Goal: Information Seeking & Learning: Learn about a topic

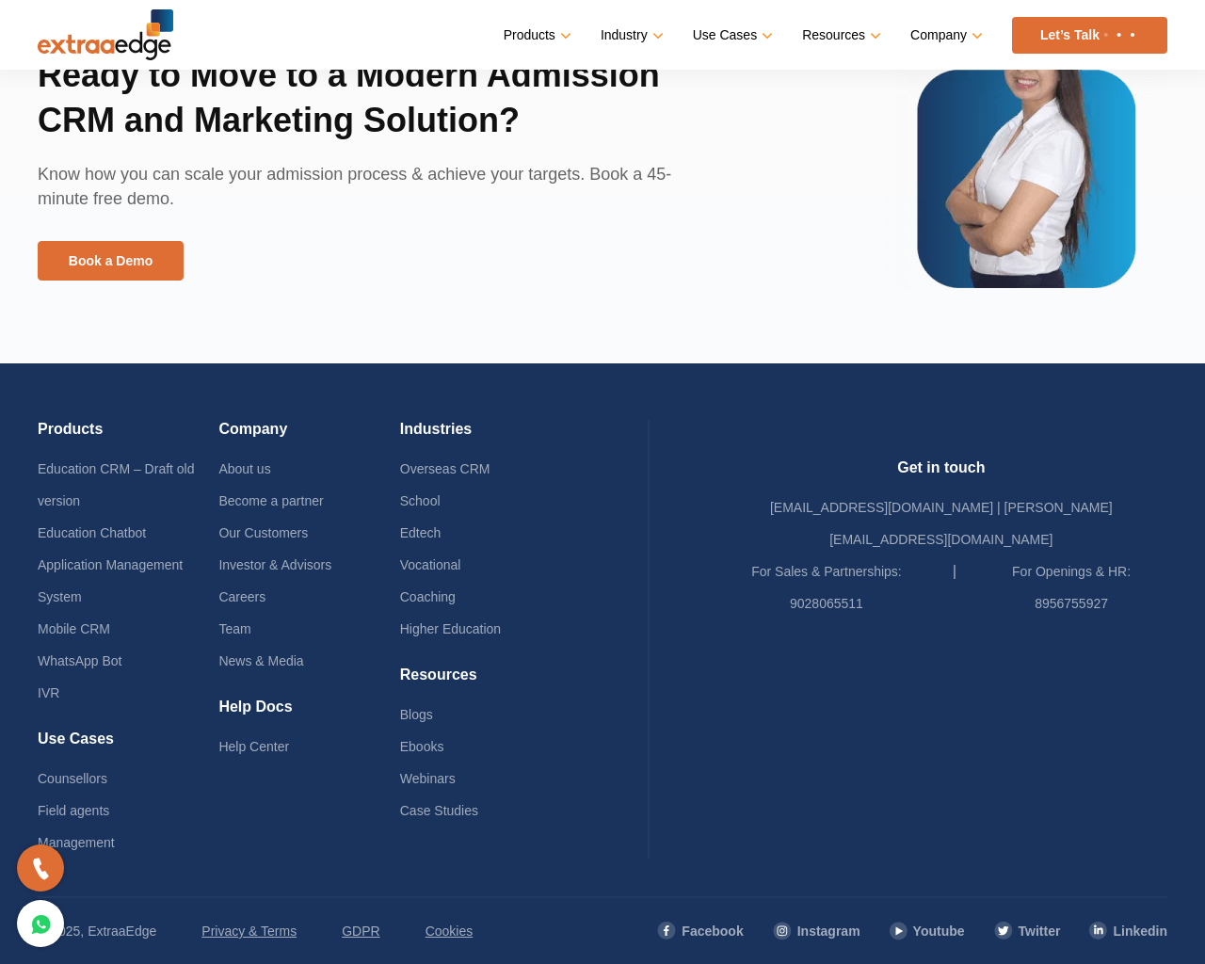
scroll to position [4317, 0]
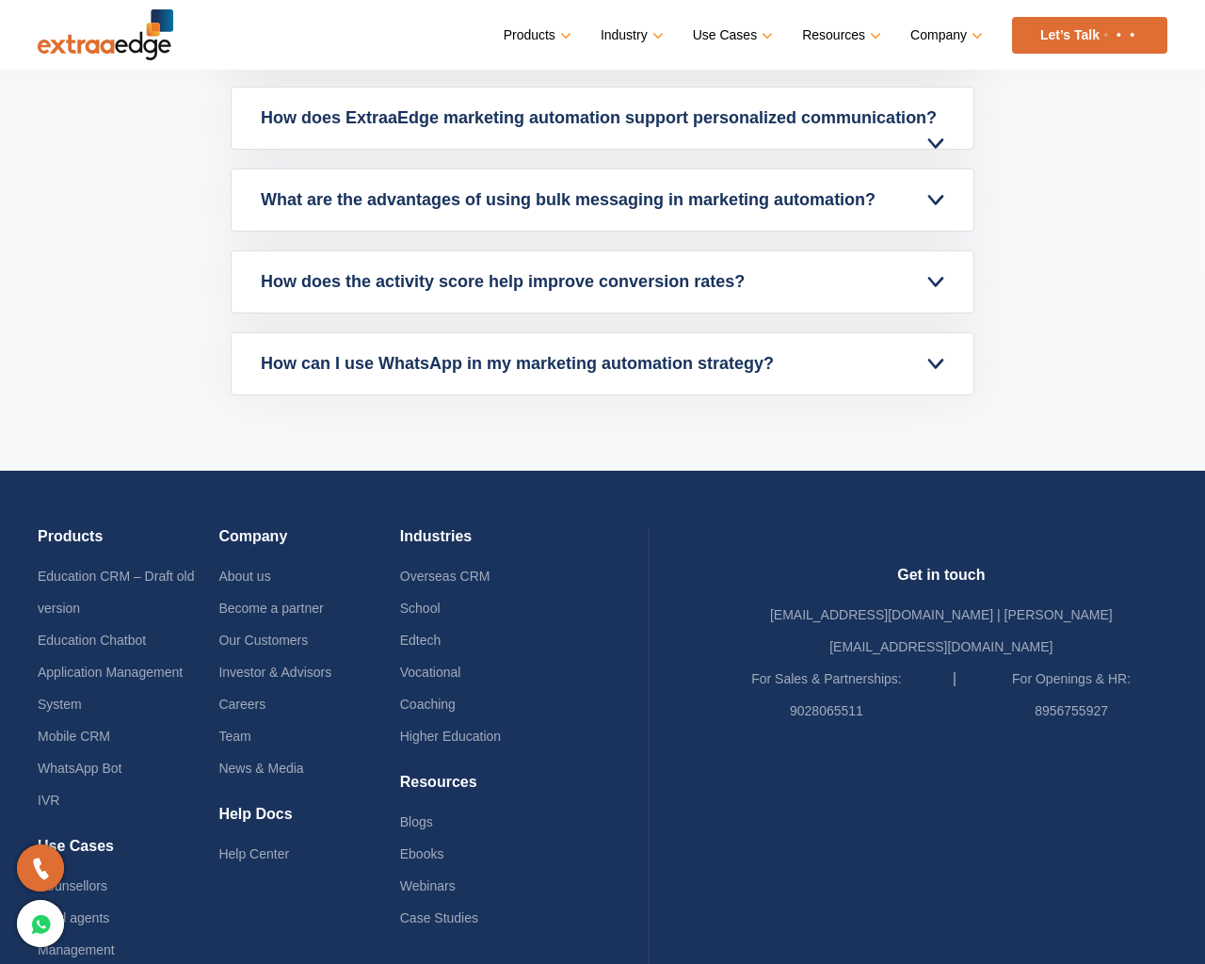
scroll to position [6973, 0]
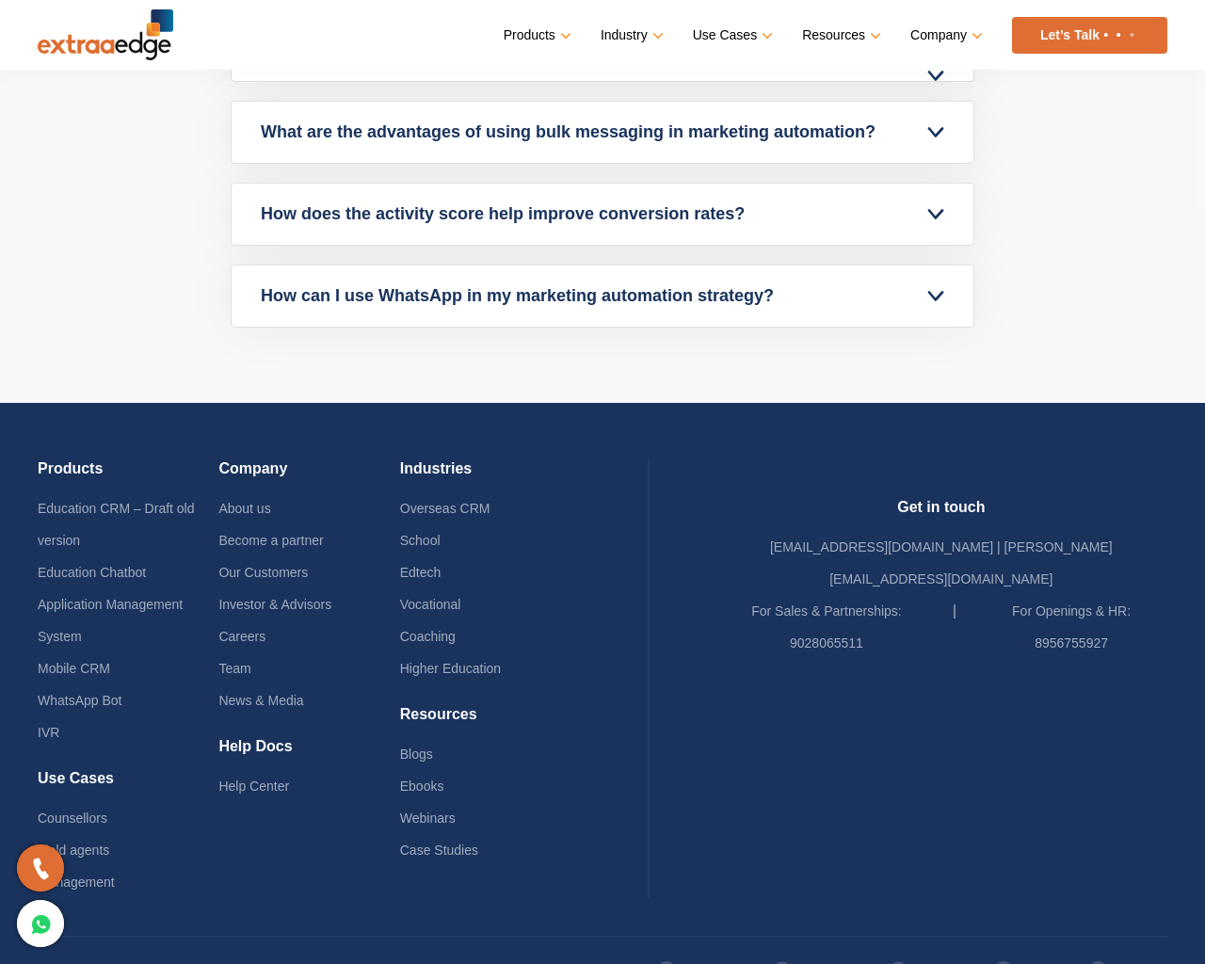
scroll to position [6973, 0]
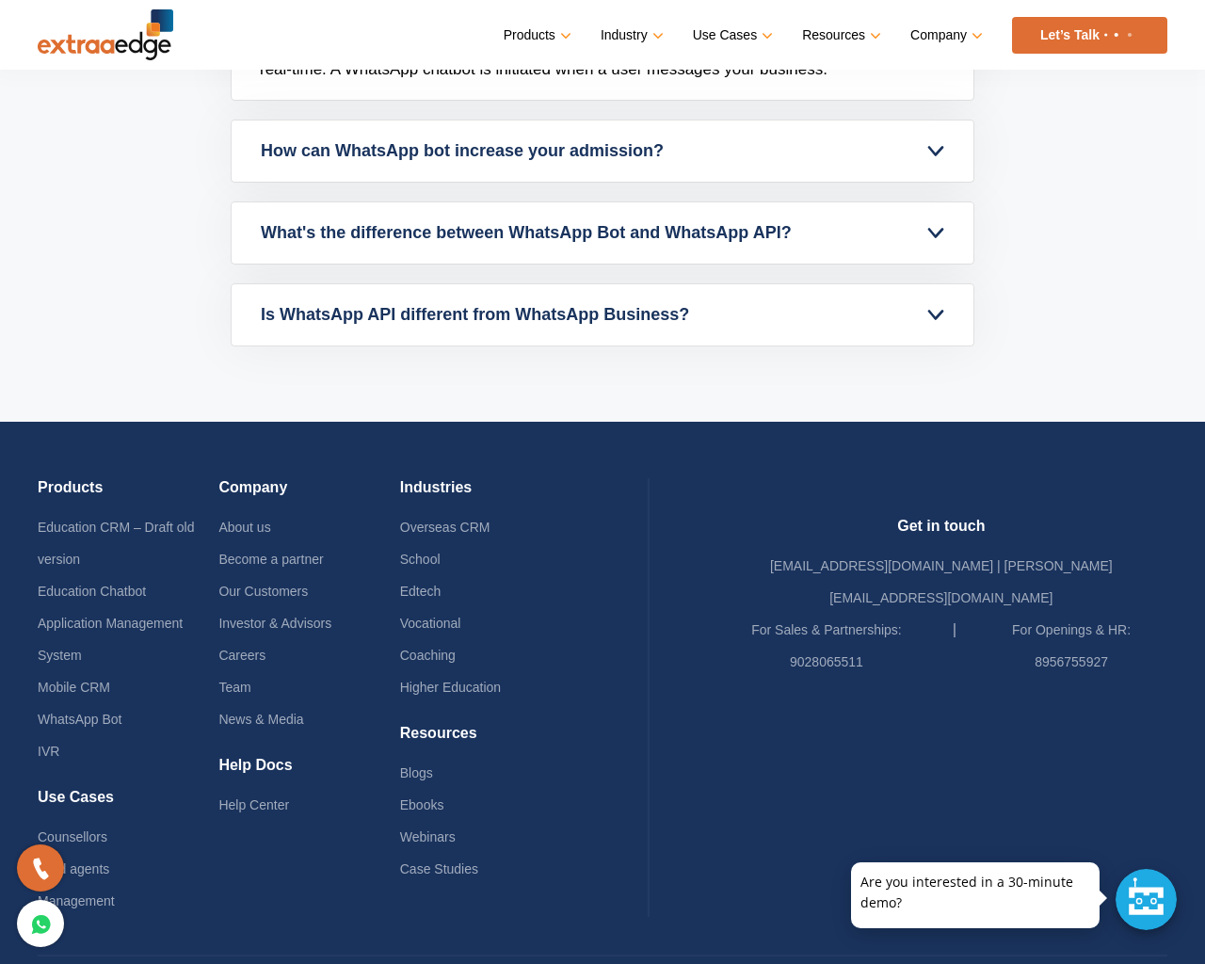
scroll to position [5472, 0]
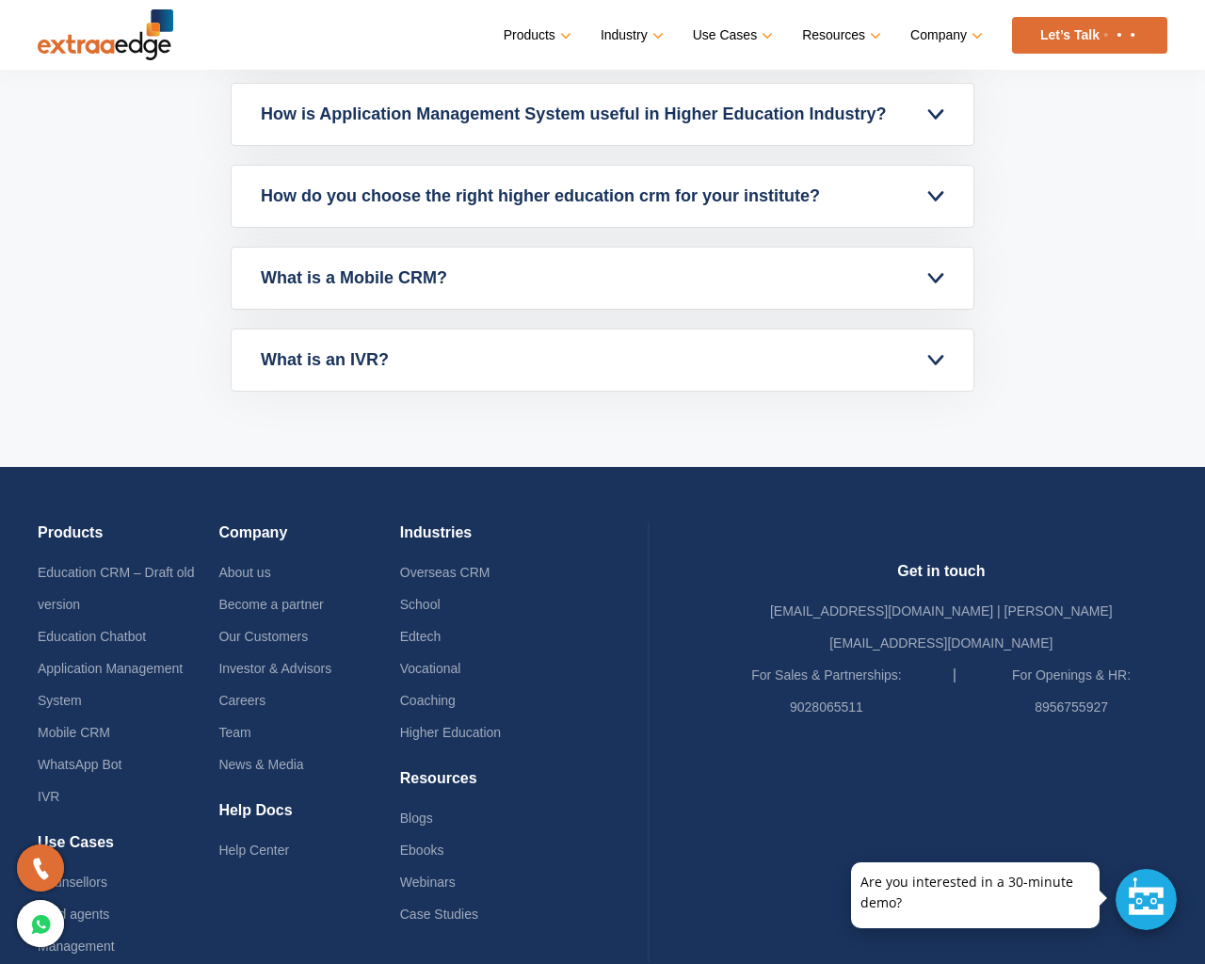
scroll to position [6944, 0]
